Goal: Information Seeking & Learning: Learn about a topic

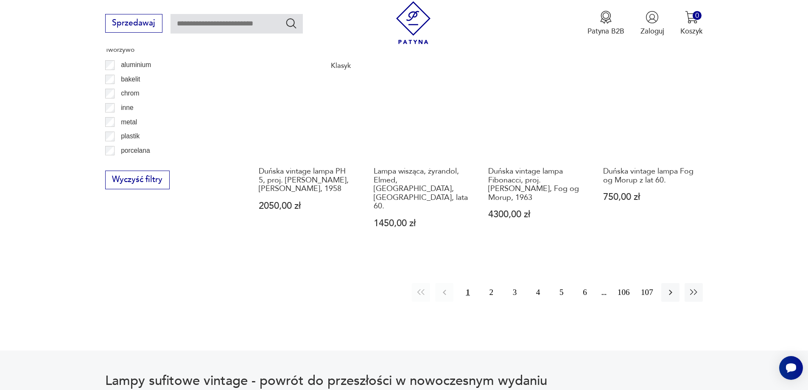
scroll to position [961, 0]
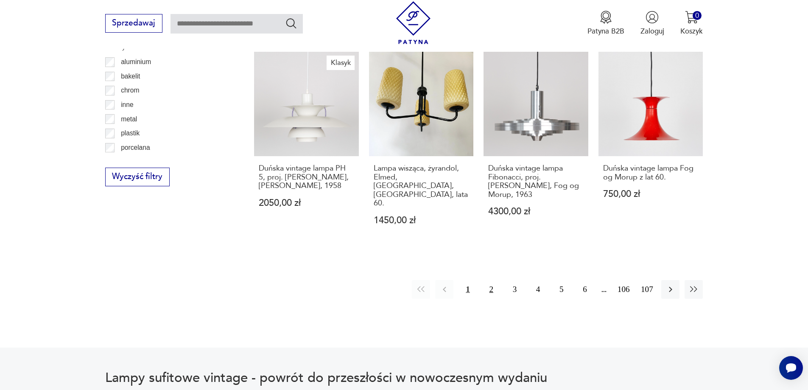
click at [492, 280] on button "2" at bounding box center [491, 289] width 18 height 18
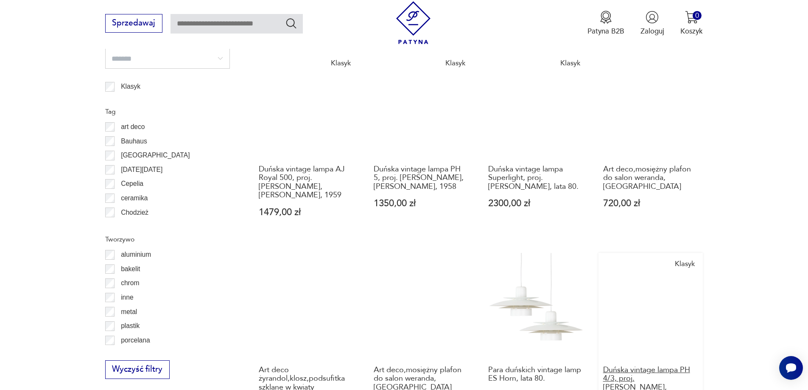
scroll to position [888, 0]
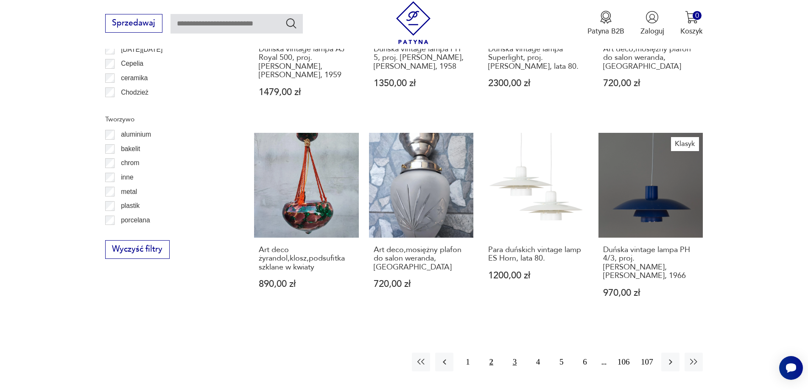
click at [514, 352] on button "3" at bounding box center [515, 361] width 18 height 18
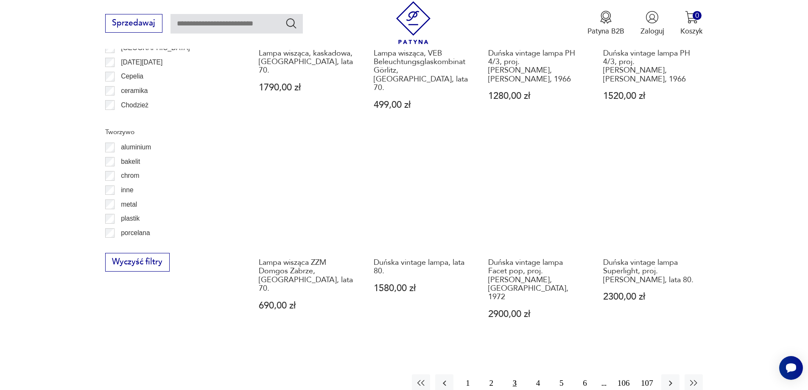
scroll to position [888, 0]
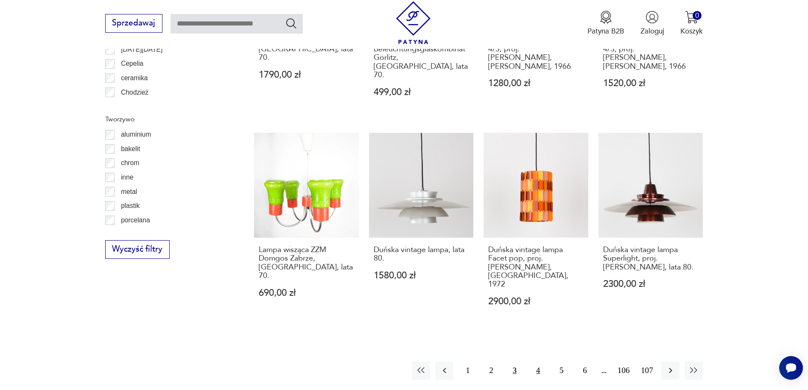
click at [538, 361] on button "4" at bounding box center [538, 370] width 18 height 18
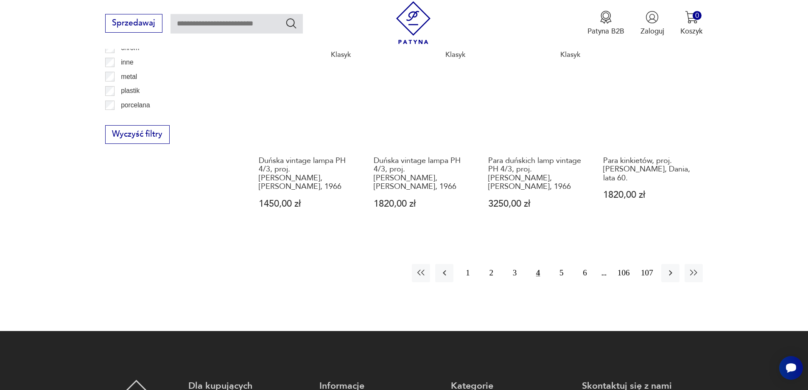
scroll to position [1015, 0]
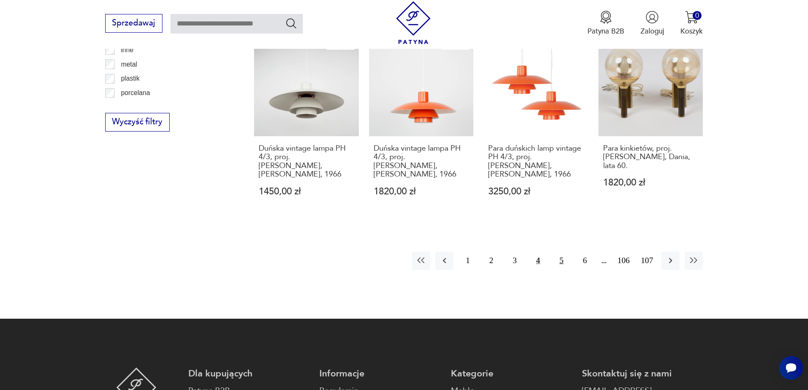
click at [562, 252] on button "5" at bounding box center [561, 261] width 18 height 18
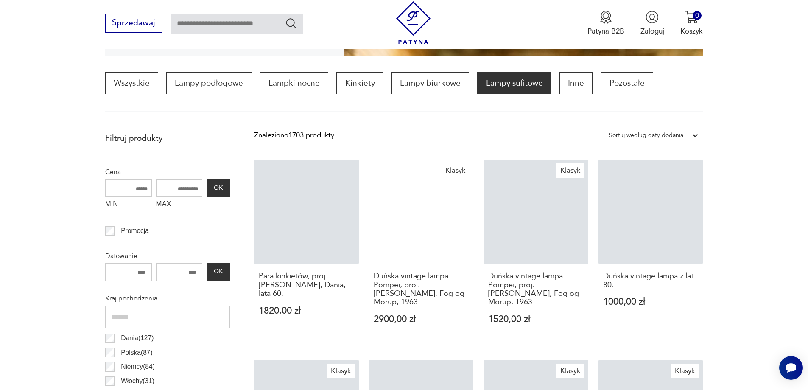
scroll to position [294, 0]
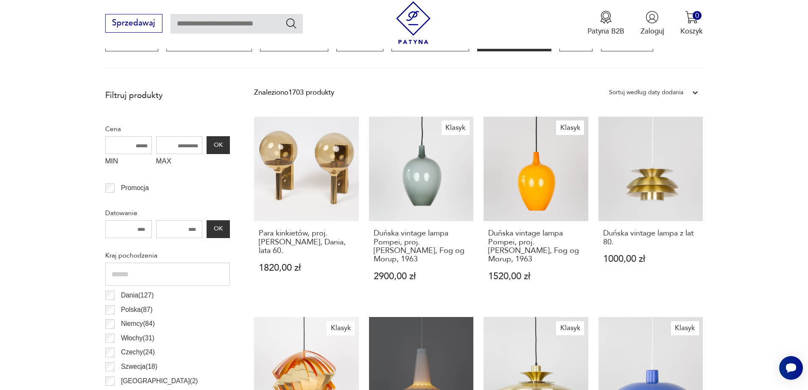
drag, startPoint x: 170, startPoint y: 149, endPoint x: 148, endPoint y: 152, distance: 22.6
click at [148, 152] on div "MIN MAX OK" at bounding box center [167, 153] width 125 height 34
type input "***"
click at [222, 146] on button "OK" at bounding box center [218, 145] width 23 height 18
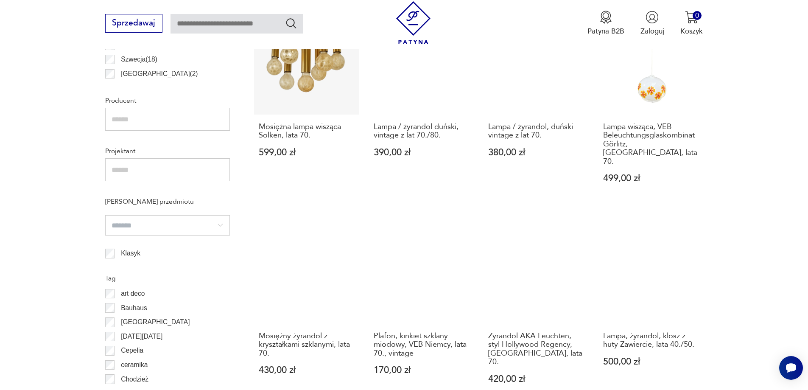
scroll to position [931, 0]
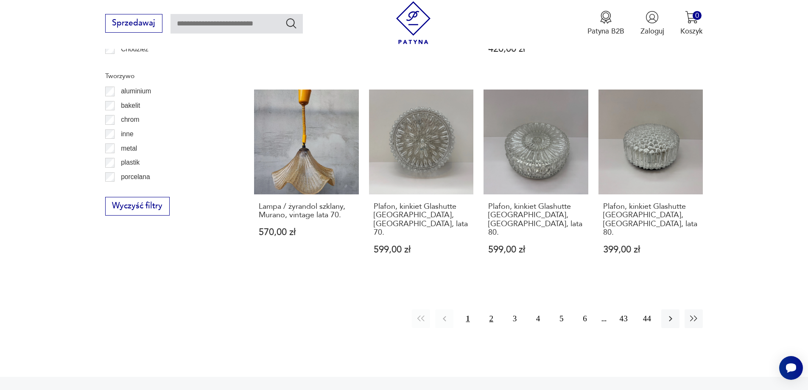
click at [494, 309] on button "2" at bounding box center [491, 318] width 18 height 18
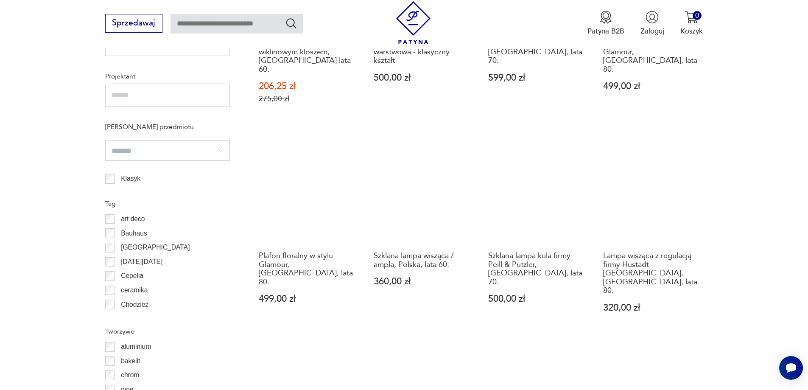
scroll to position [846, 0]
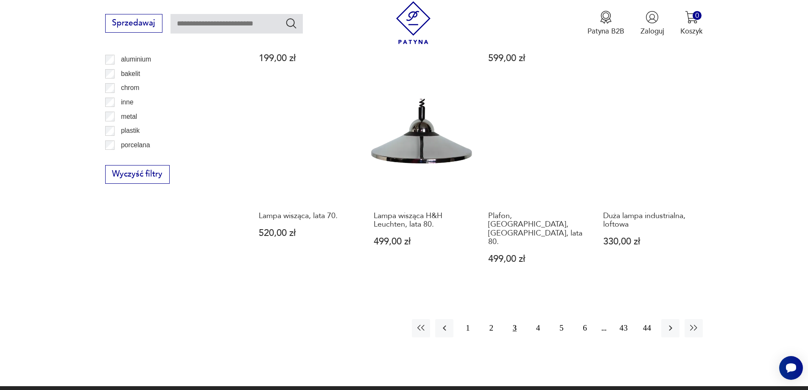
scroll to position [973, 0]
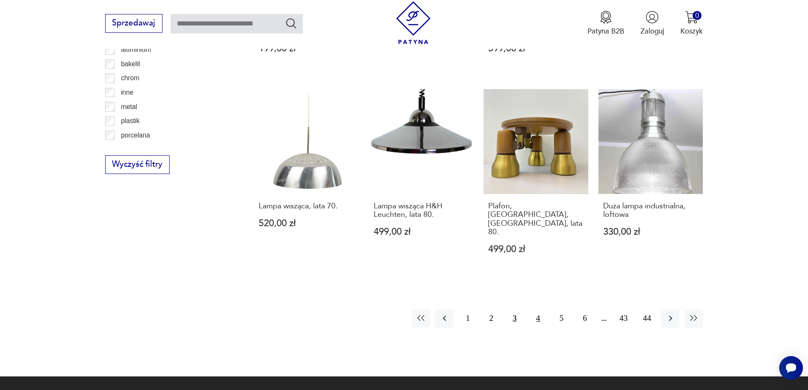
click at [539, 309] on button "4" at bounding box center [538, 318] width 18 height 18
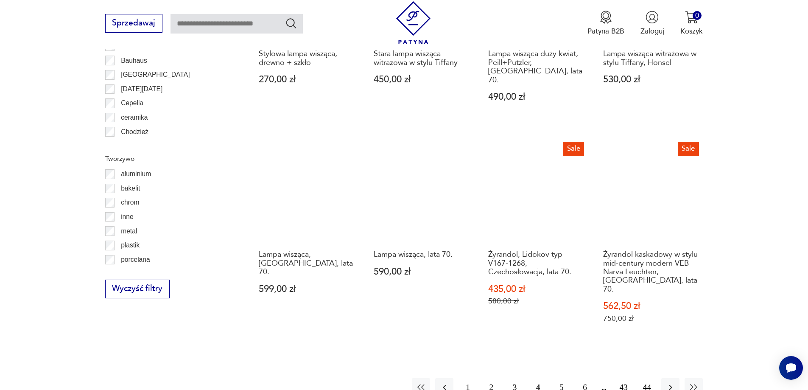
scroll to position [931, 0]
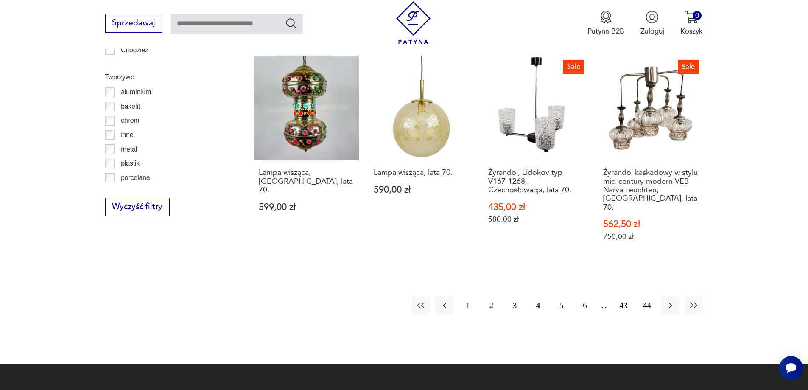
click at [561, 296] on button "5" at bounding box center [561, 305] width 18 height 18
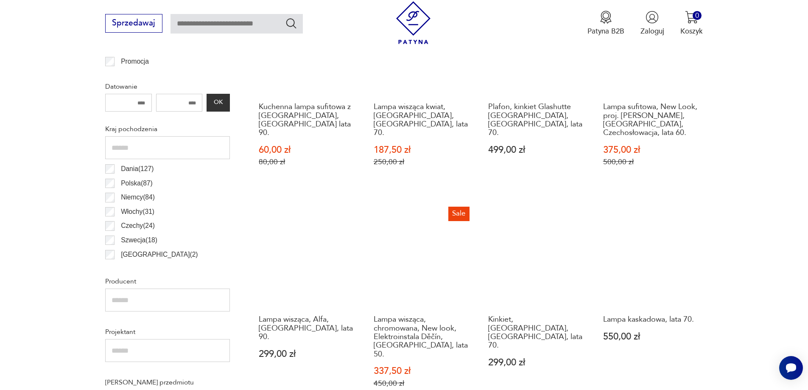
scroll to position [379, 0]
